Goal: Find contact information: Find contact information

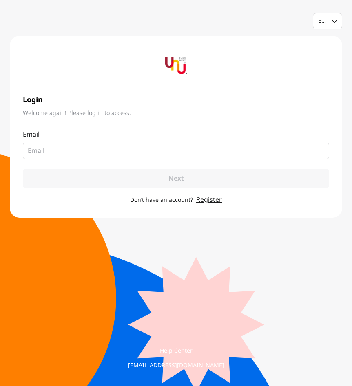
click at [187, 352] on link "Help Center" at bounding box center [175, 351] width 109 height 15
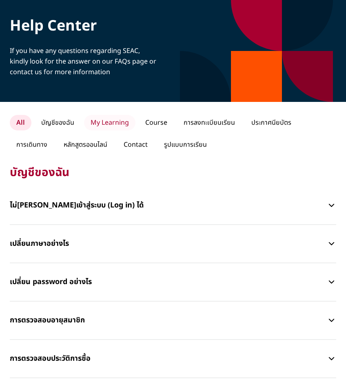
click at [117, 127] on p "My Learning" at bounding box center [109, 122] width 51 height 15
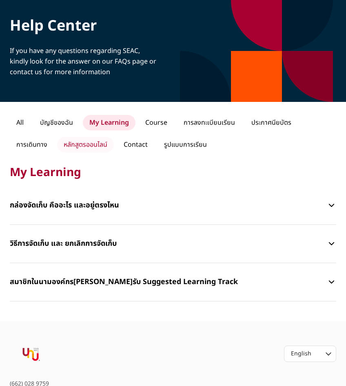
click at [70, 140] on p "หลักสูตรออนไลน์" at bounding box center [85, 144] width 57 height 15
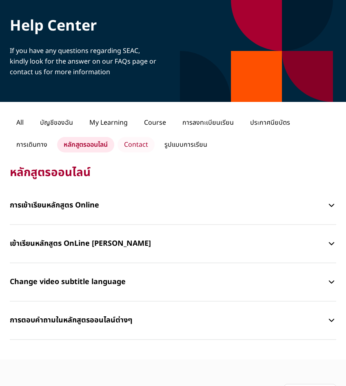
click at [126, 142] on p "Contact" at bounding box center [135, 144] width 37 height 15
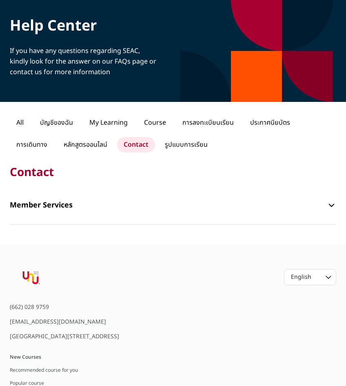
click at [126, 202] on p "Member Services" at bounding box center [168, 205] width 317 height 24
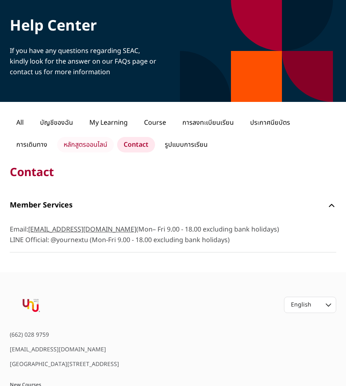
click at [90, 143] on p "หลักสูตรออนไลน์" at bounding box center [85, 144] width 57 height 15
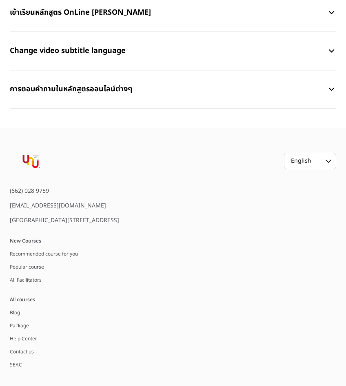
scroll to position [285, 0]
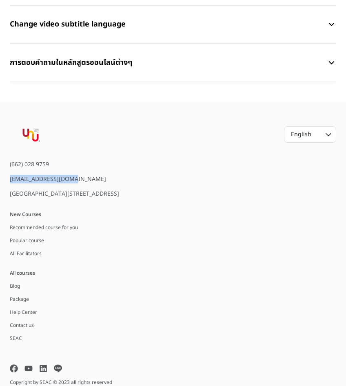
drag, startPoint x: 88, startPoint y: 172, endPoint x: -3, endPoint y: 171, distance: 91.7
copy div "[EMAIL_ADDRESS][DOMAIN_NAME]"
click at [93, 175] on div "[EMAIL_ADDRESS][DOMAIN_NAME]" at bounding box center [69, 179] width 118 height 8
click at [154, 209] on div "(662) 028 9759 helpme@yournextu.com FYI Center Building 2, 3rd floor, Rama 4 Ro…" at bounding box center [173, 233] width 346 height 215
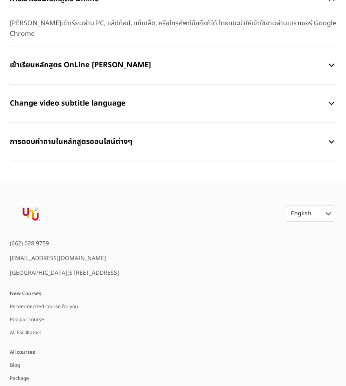
scroll to position [204, 0]
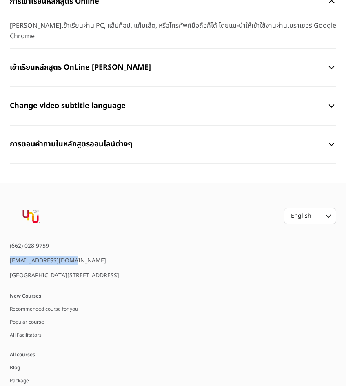
drag, startPoint x: 79, startPoint y: 247, endPoint x: 9, endPoint y: 248, distance: 70.5
click at [9, 248] on div "(662) 028 9759 helpme@yournextu.com FYI Center Building 2, 3rd floor, Rama 4 Ro…" at bounding box center [173, 315] width 346 height 215
drag, startPoint x: 9, startPoint y: 248, endPoint x: 15, endPoint y: 251, distance: 7.5
copy div "[EMAIL_ADDRESS][DOMAIN_NAME]"
